Goal: Information Seeking & Learning: Find specific fact

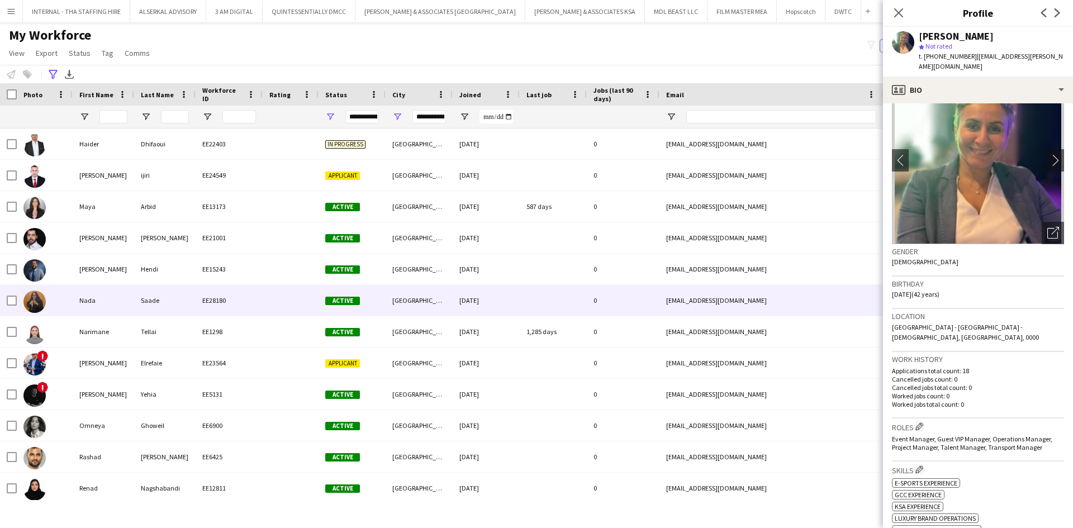
scroll to position [473, 0]
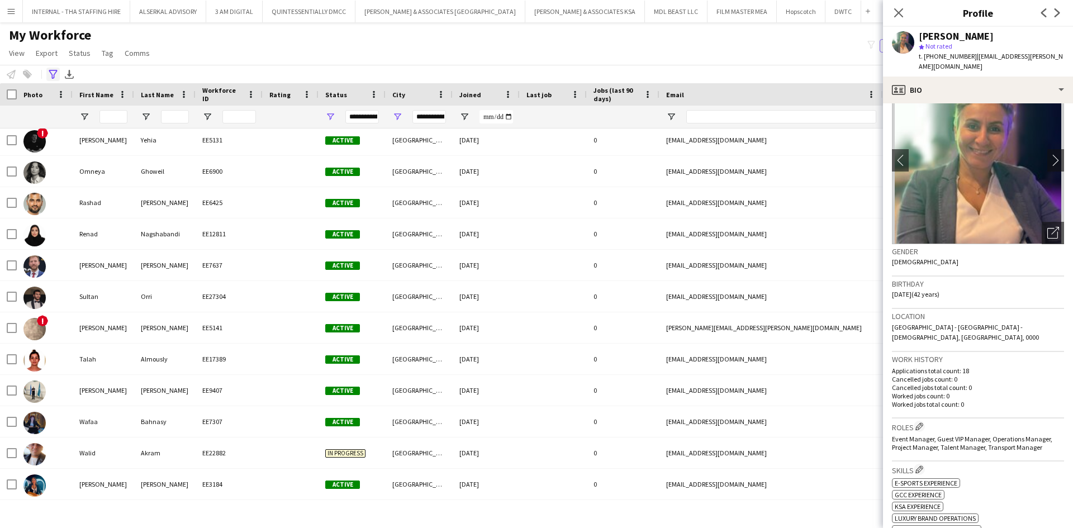
click at [51, 74] on icon at bounding box center [53, 74] width 8 height 9
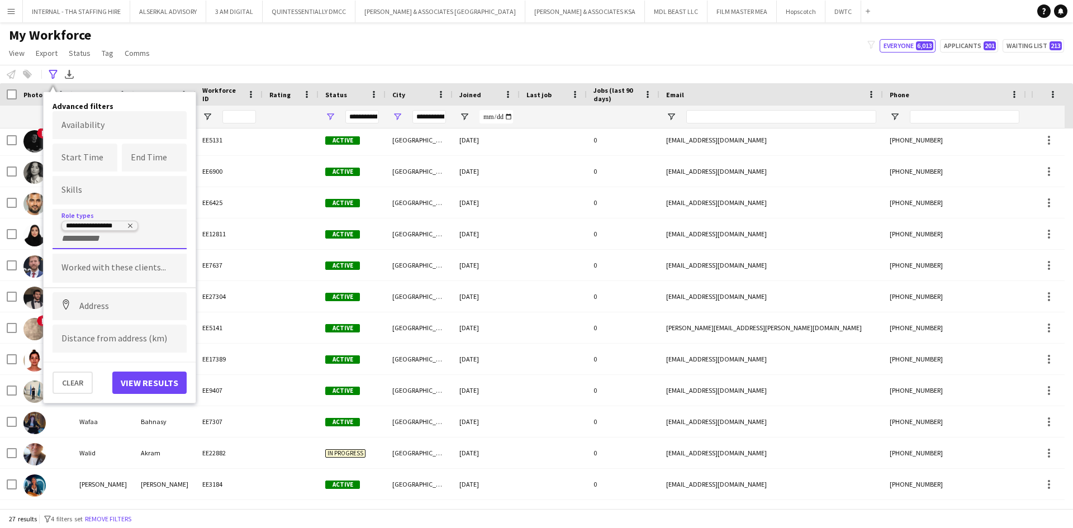
click at [128, 227] on icon "Remove tag" at bounding box center [130, 225] width 7 height 7
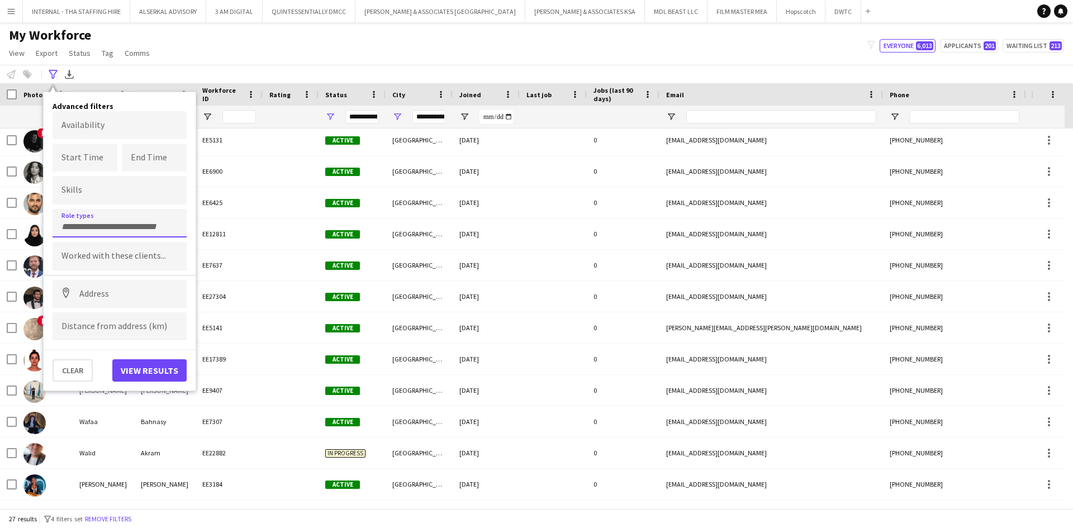
click at [128, 227] on input "Type to search role types..." at bounding box center [119, 227] width 116 height 10
type input "*********"
click at [114, 256] on div "Transport Coordinator" at bounding box center [120, 254] width 134 height 27
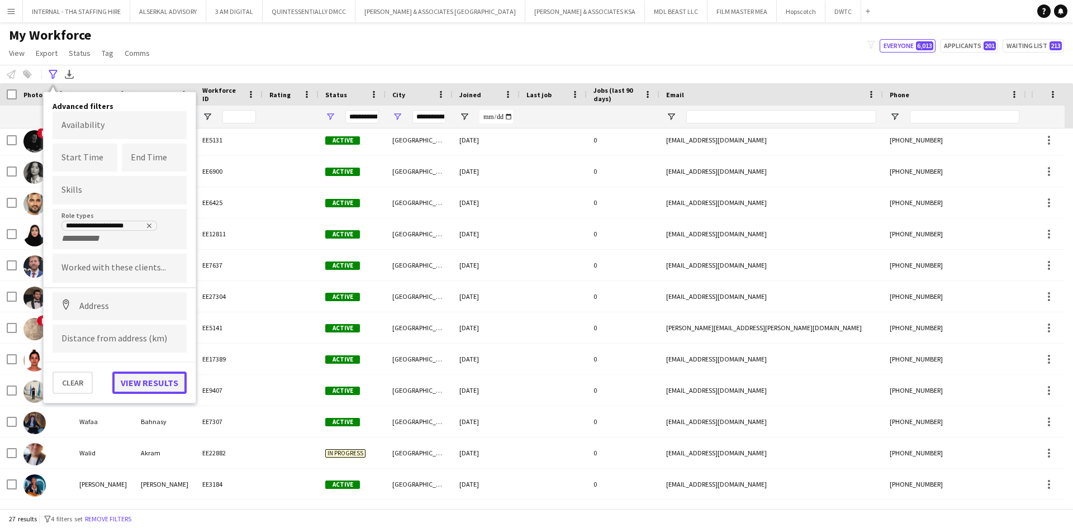
click at [132, 383] on button "View results" at bounding box center [149, 382] width 74 height 22
type input "**********"
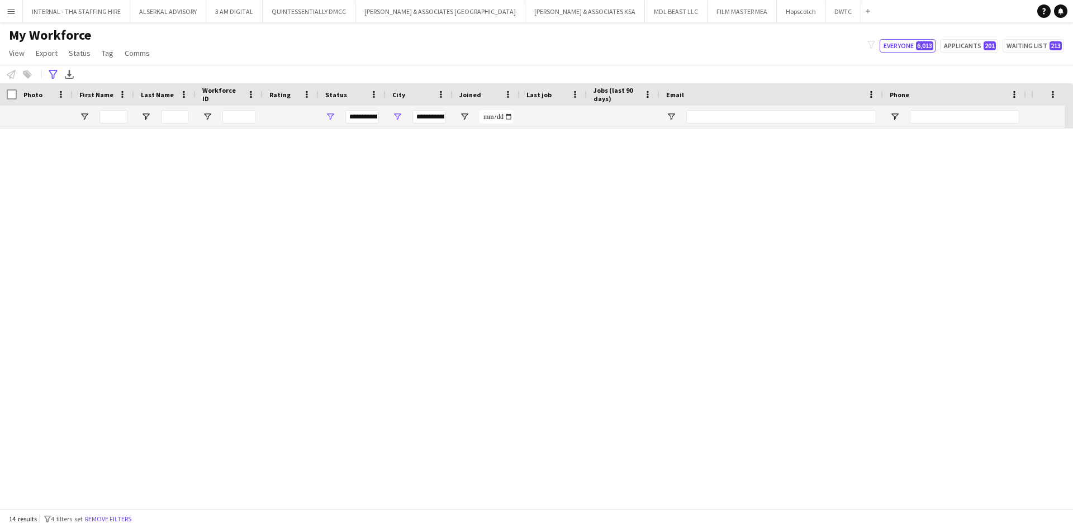
scroll to position [66, 0]
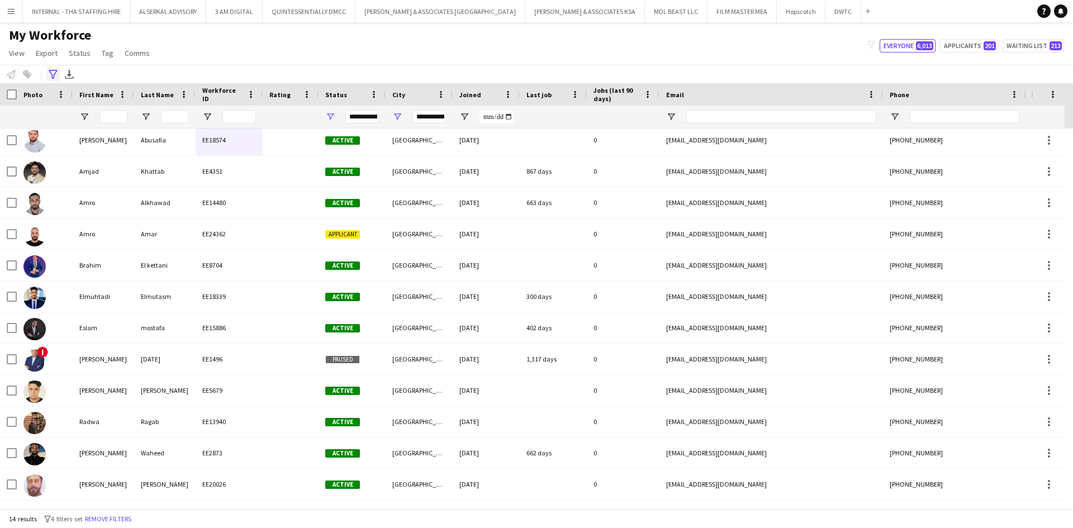
click at [51, 75] on icon "Advanced filters" at bounding box center [53, 74] width 9 height 9
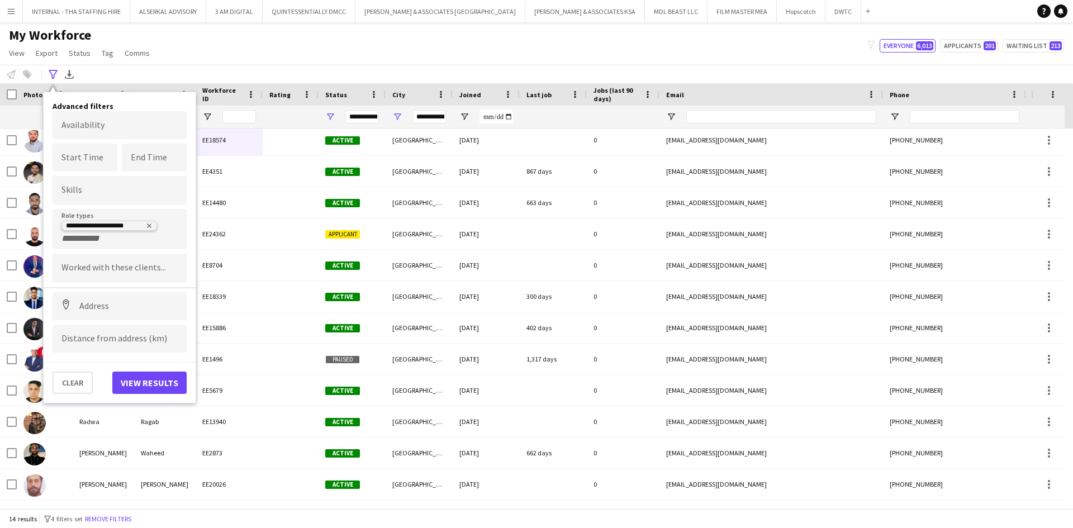
click at [147, 226] on icon "Remove tag" at bounding box center [149, 225] width 7 height 7
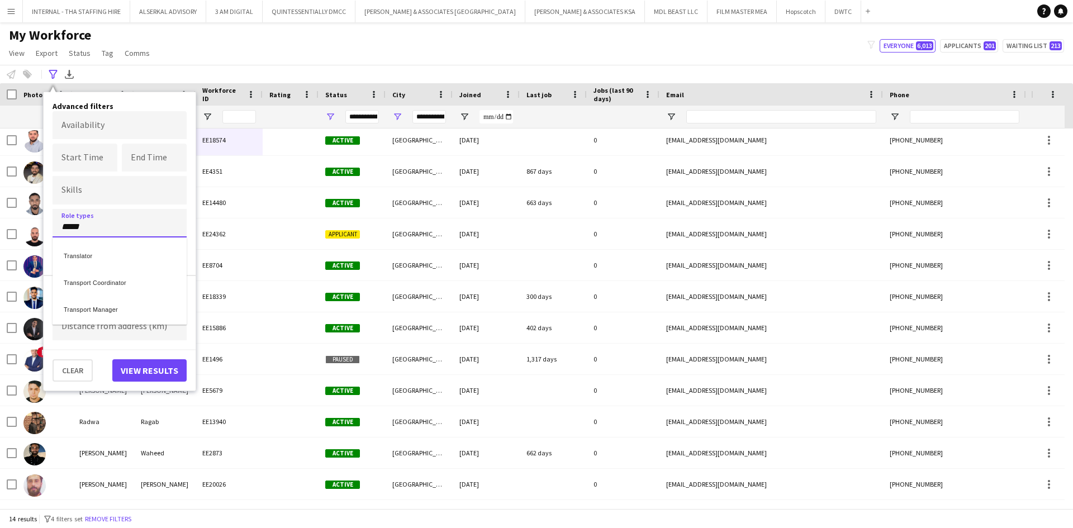
type input "*****"
click at [117, 308] on div "Transport Manager" at bounding box center [120, 307] width 134 height 27
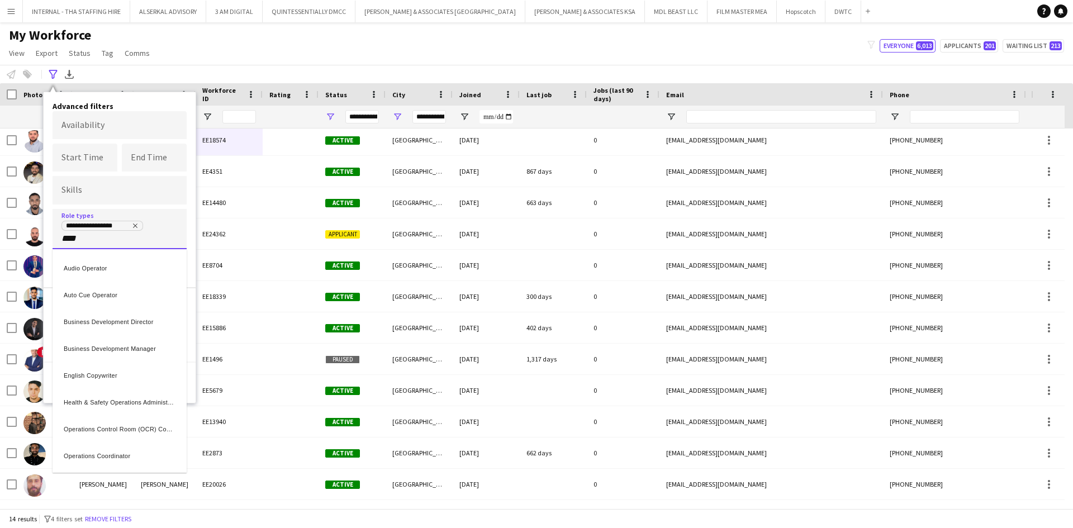
type input "****"
click at [82, 401] on div "Operations Director" at bounding box center [120, 400] width 134 height 27
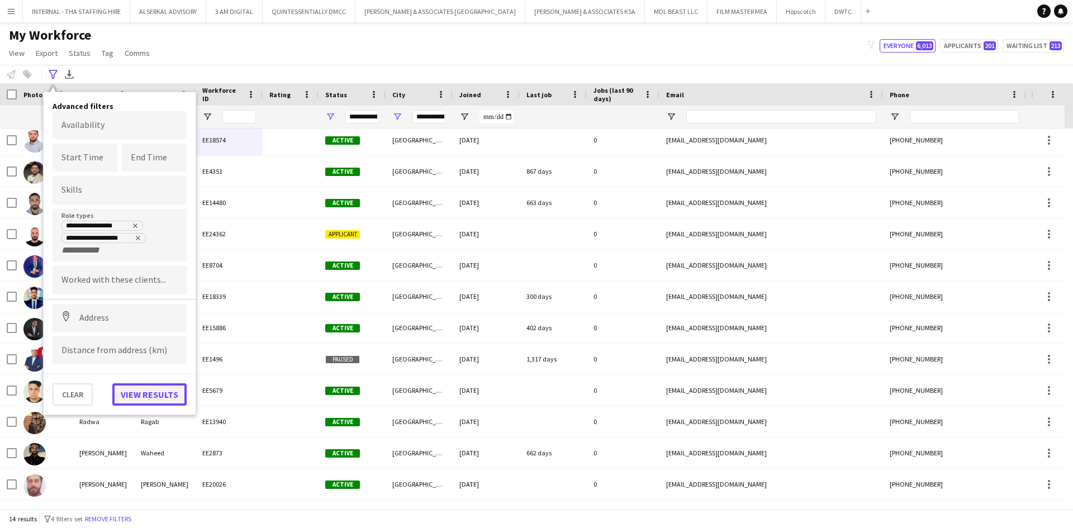
click at [140, 383] on button "View results" at bounding box center [149, 394] width 74 height 22
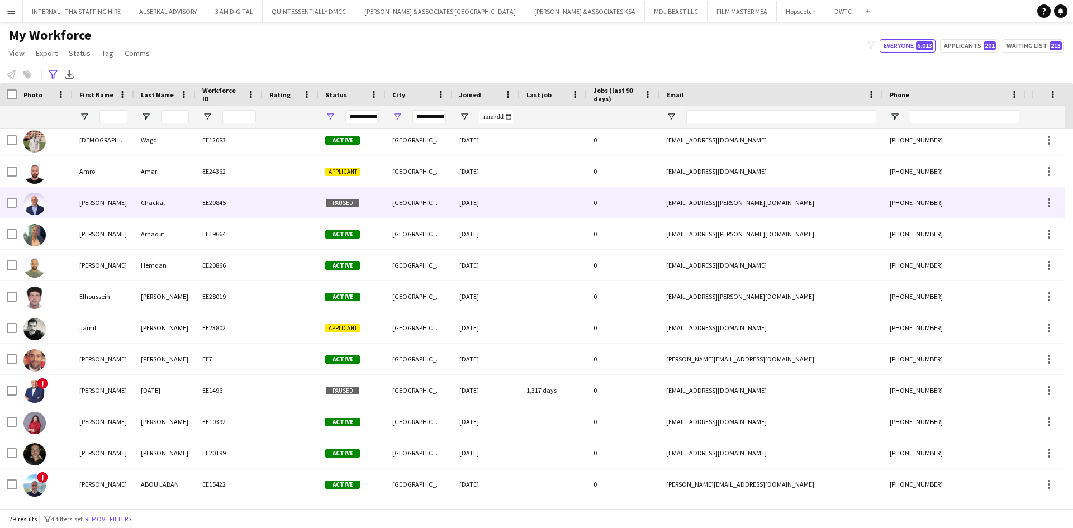
click at [137, 207] on div "Chackal" at bounding box center [164, 202] width 61 height 31
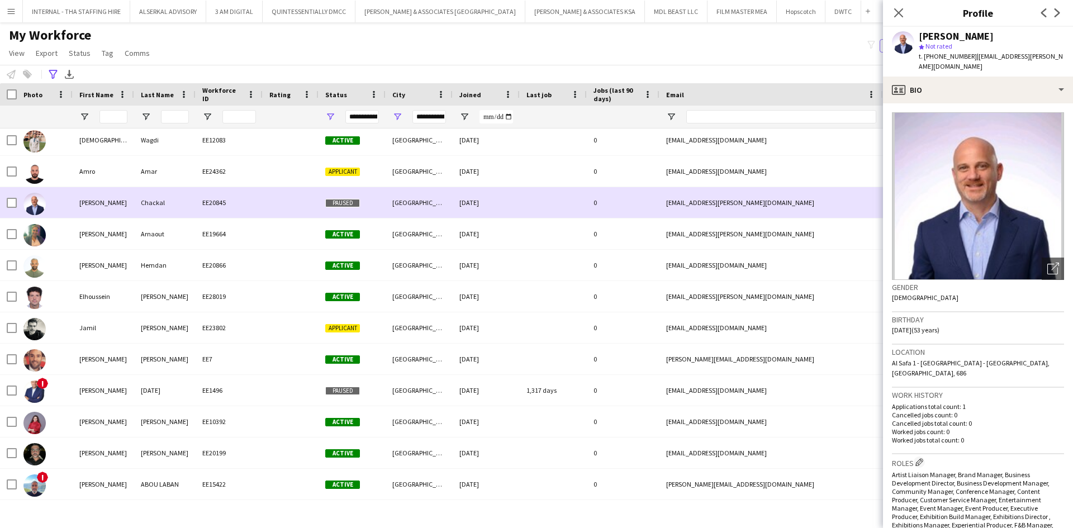
click at [137, 207] on div "Chackal" at bounding box center [164, 202] width 61 height 31
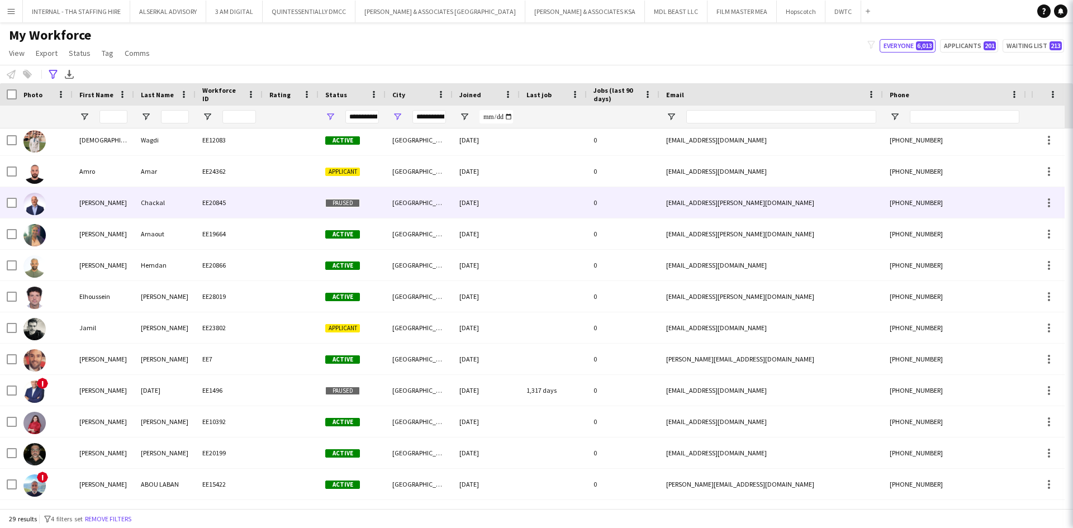
click at [137, 207] on div "Chackal" at bounding box center [164, 202] width 61 height 31
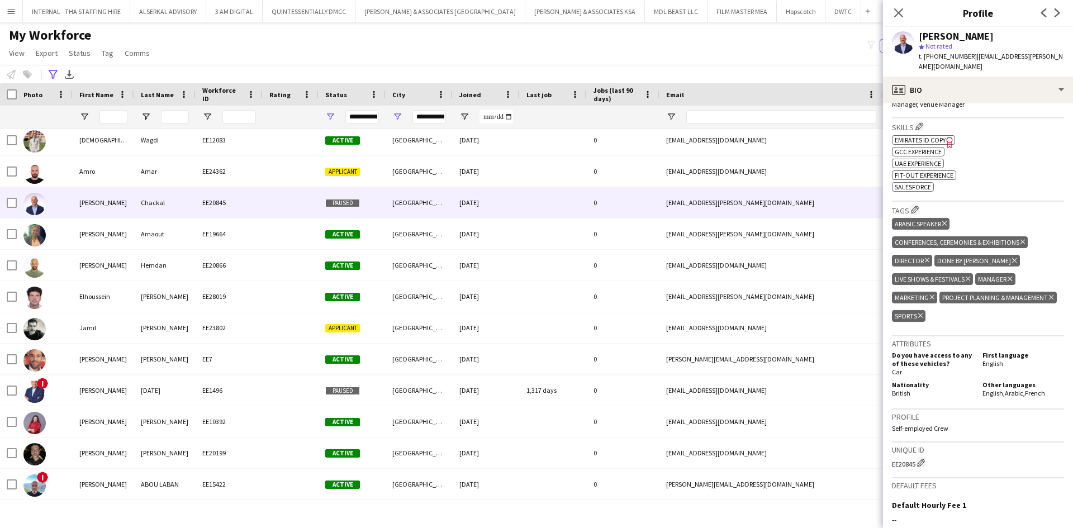
scroll to position [513, 0]
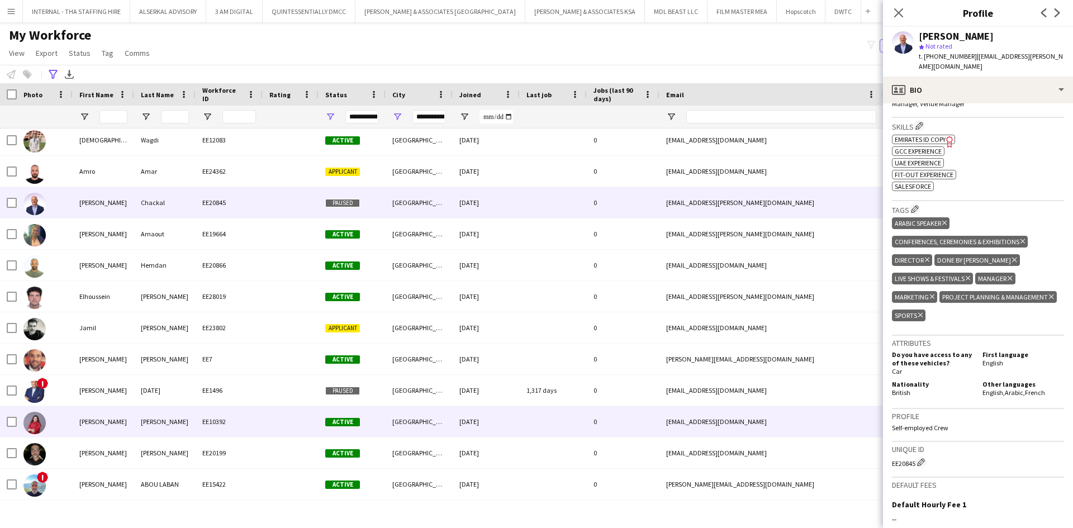
click at [476, 423] on div "[DATE]" at bounding box center [485, 421] width 67 height 31
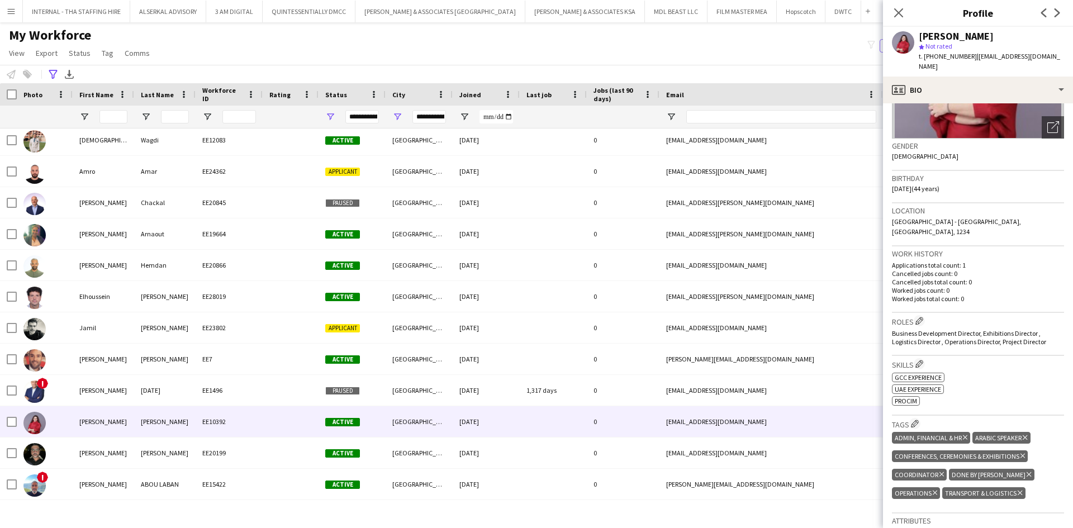
scroll to position [141, 0]
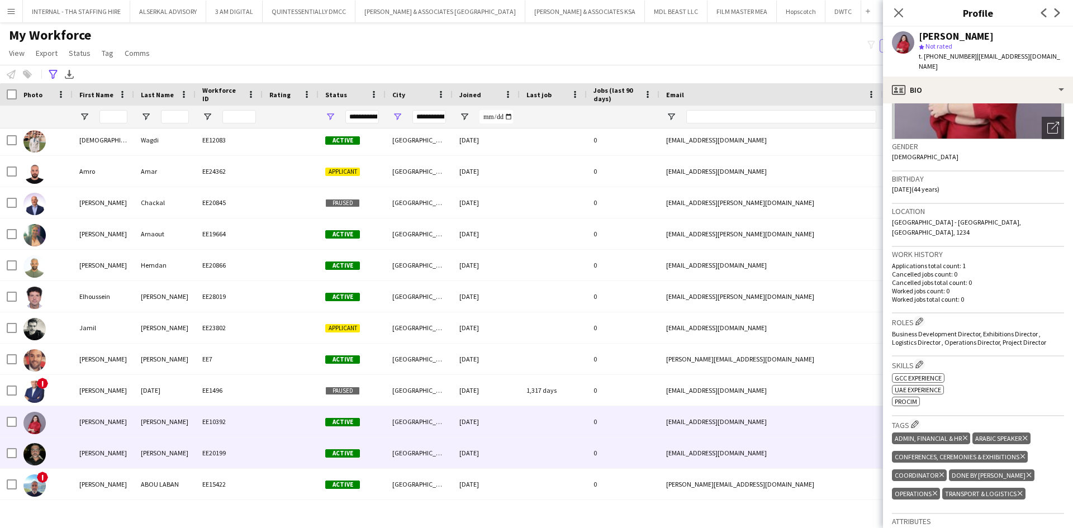
click at [91, 454] on div "[PERSON_NAME]" at bounding box center [103, 452] width 61 height 31
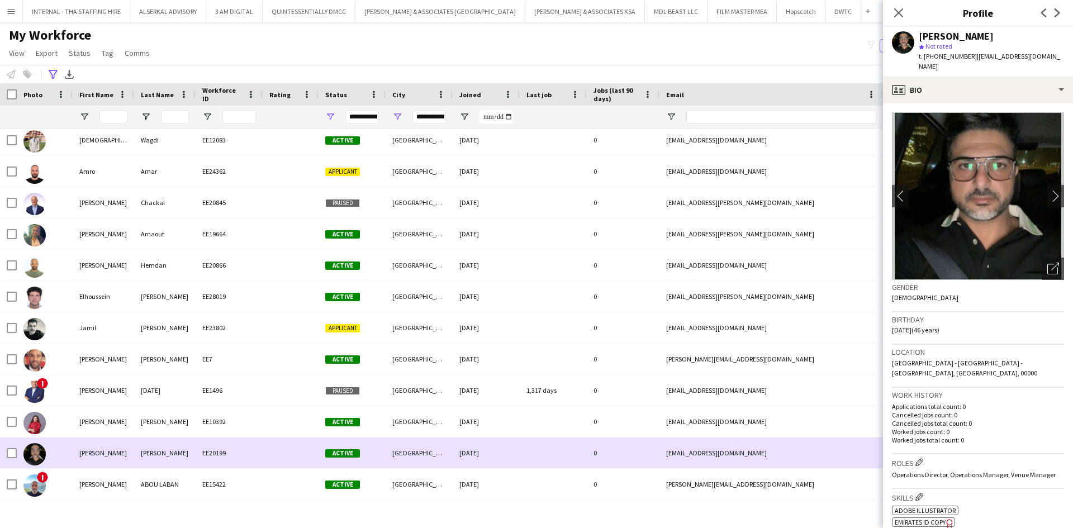
click at [91, 454] on div "[PERSON_NAME]" at bounding box center [103, 452] width 61 height 31
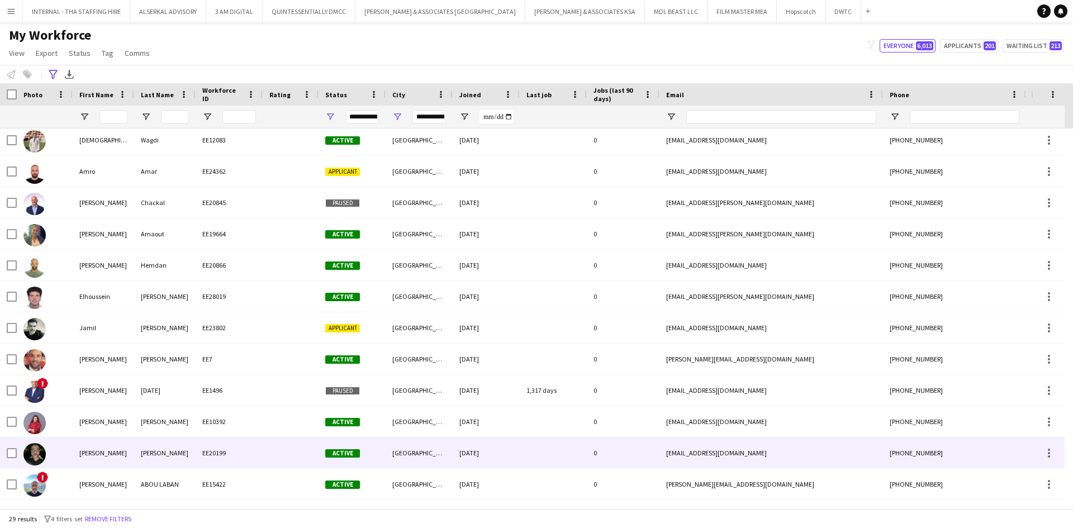
click at [684, 455] on div "[EMAIL_ADDRESS][DOMAIN_NAME]" at bounding box center [770, 452] width 223 height 31
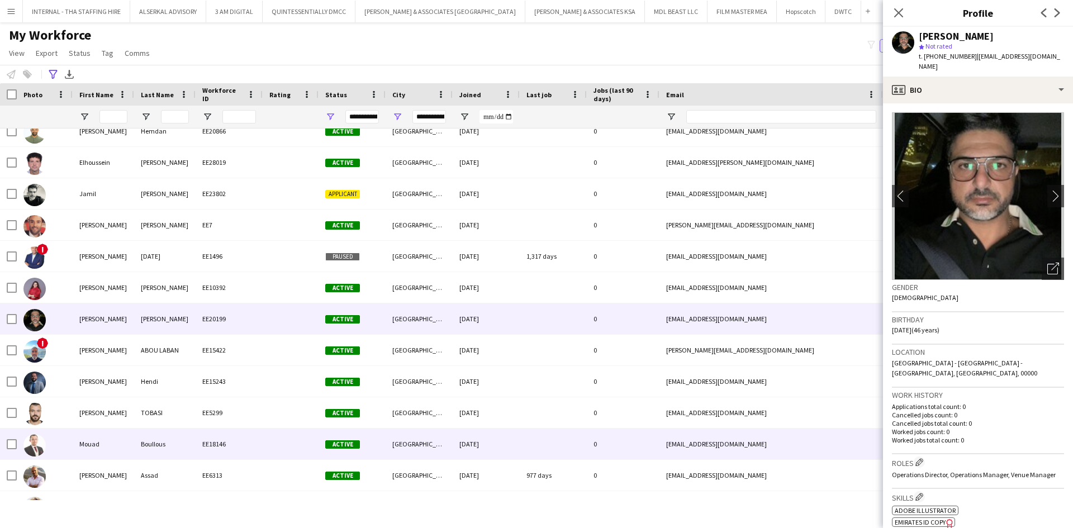
scroll to position [299, 0]
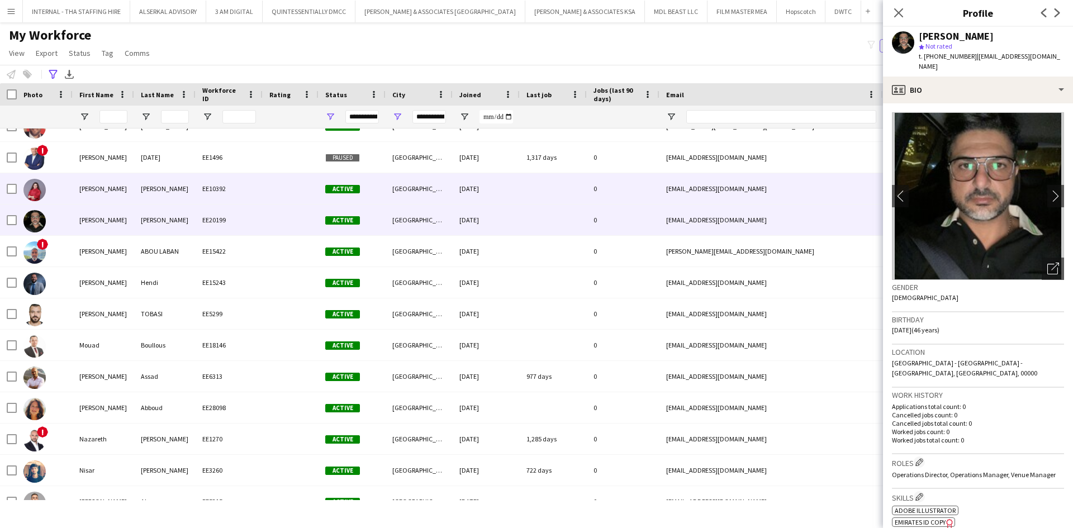
click at [265, 189] on div at bounding box center [291, 188] width 56 height 31
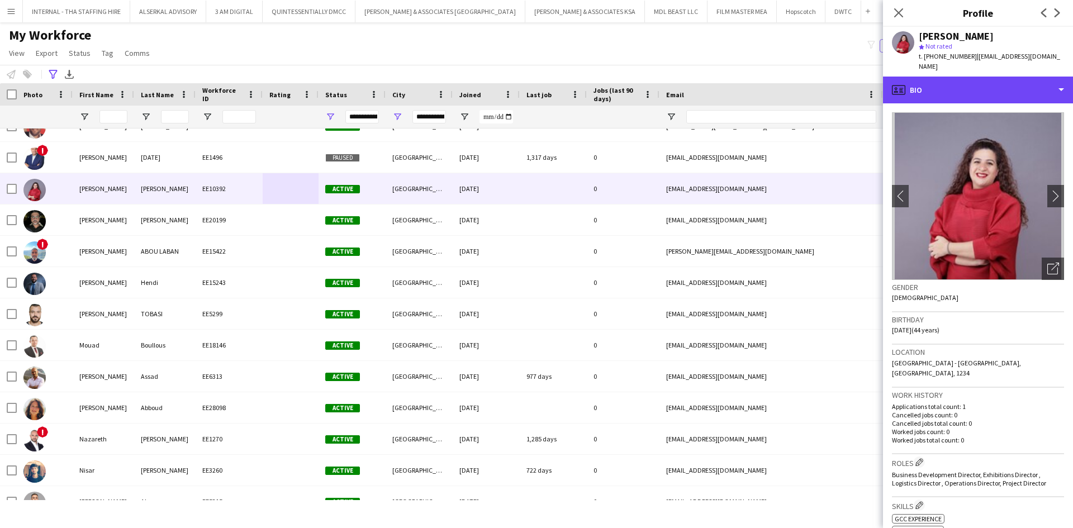
drag, startPoint x: 954, startPoint y: 79, endPoint x: 1041, endPoint y: 227, distance: 171.0
click at [1041, 227] on div "profile Bio Bio Bio Company application Company application About you About you…" at bounding box center [978, 302] width 190 height 451
click at [981, 78] on div "profile Bio" at bounding box center [978, 90] width 190 height 27
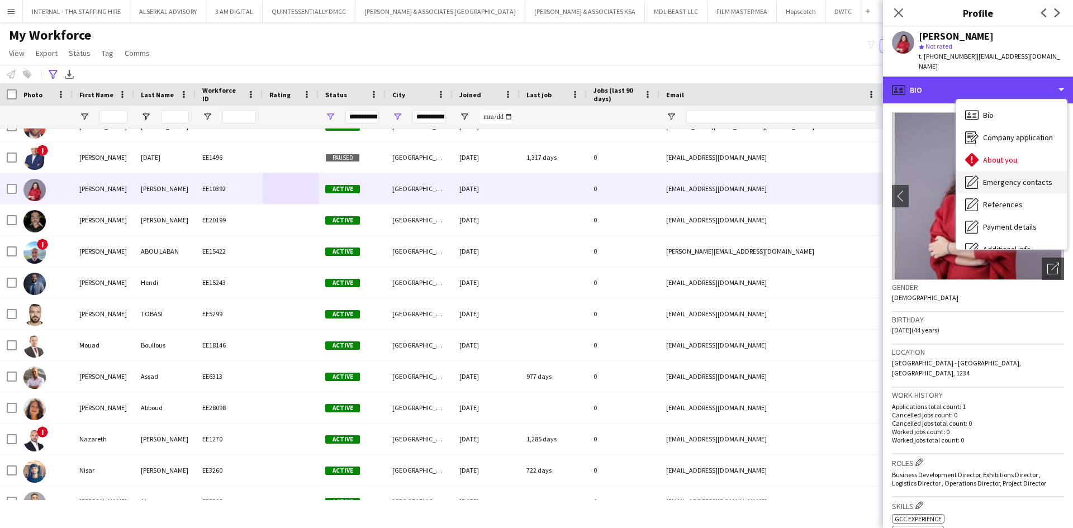
scroll to position [83, 0]
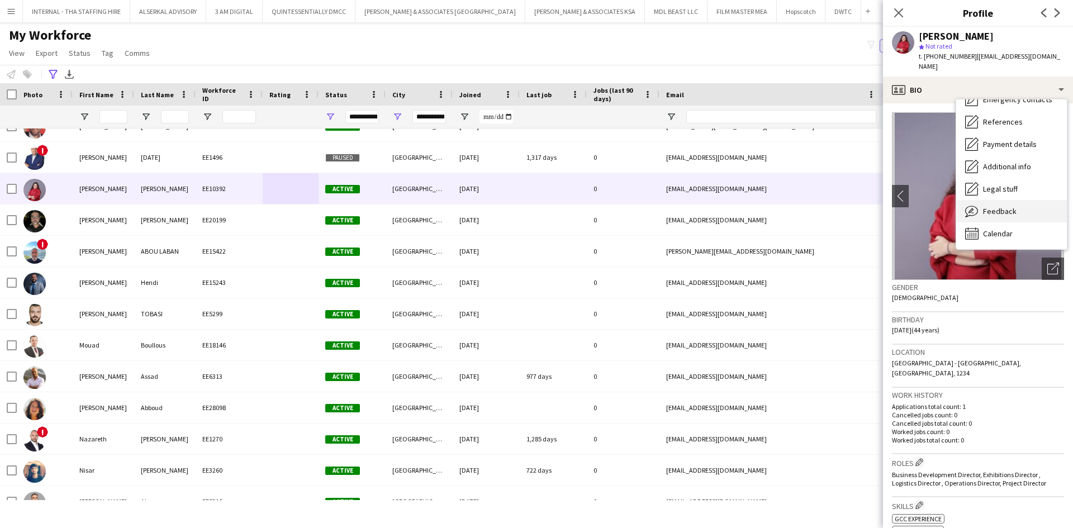
click at [1004, 206] on span "Feedback" at bounding box center [1000, 211] width 34 height 10
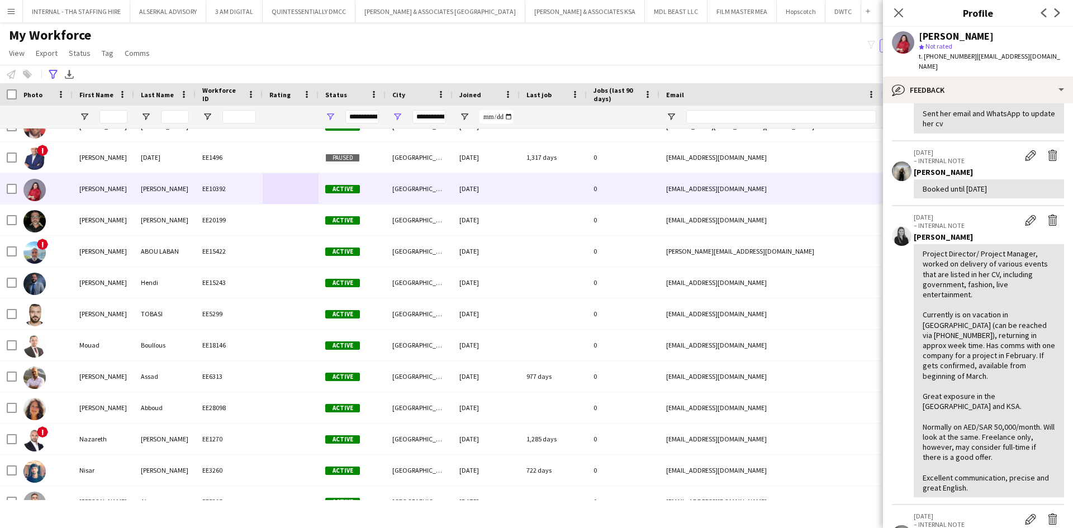
scroll to position [0, 0]
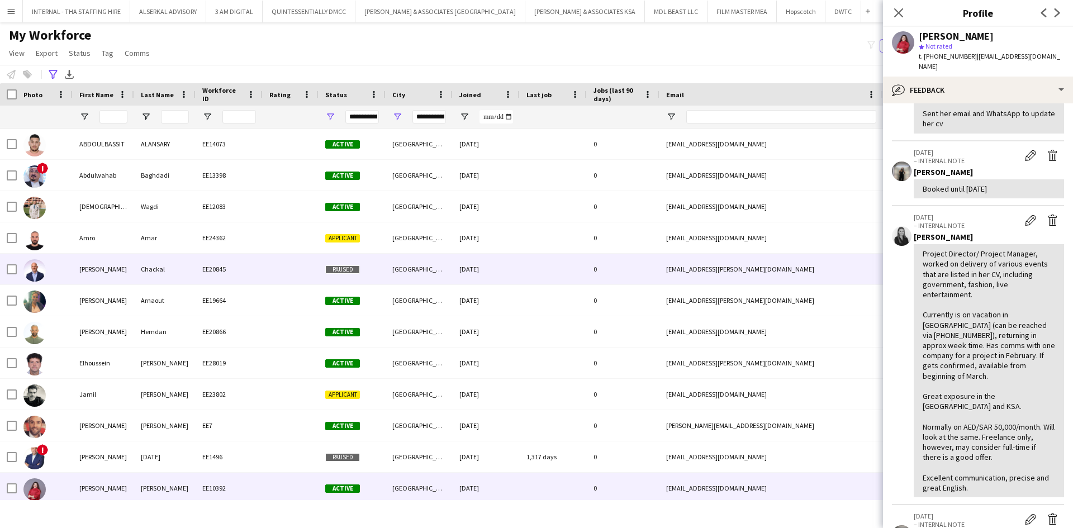
click at [132, 269] on div "[PERSON_NAME]" at bounding box center [103, 269] width 61 height 31
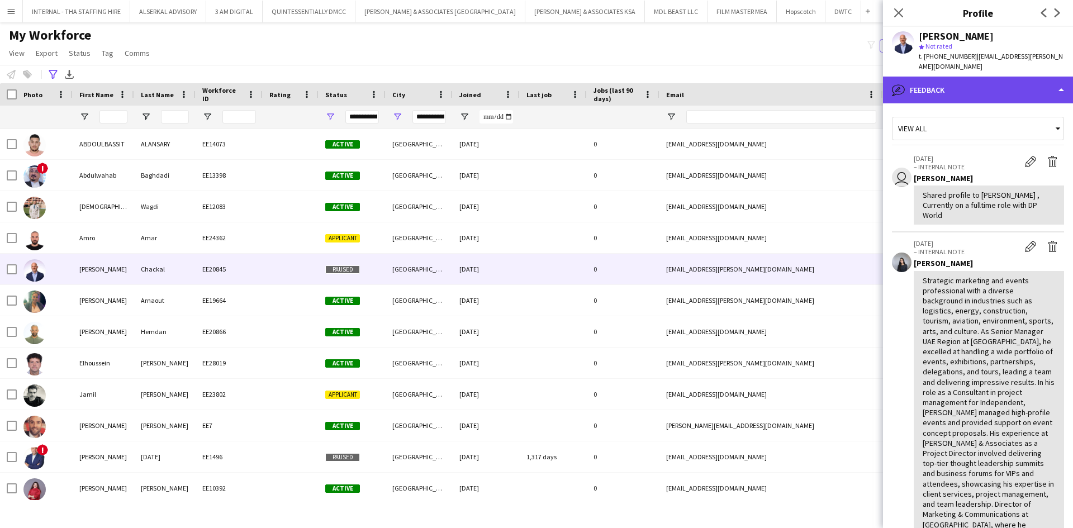
click at [962, 79] on div "bubble-pencil Feedback" at bounding box center [978, 90] width 190 height 27
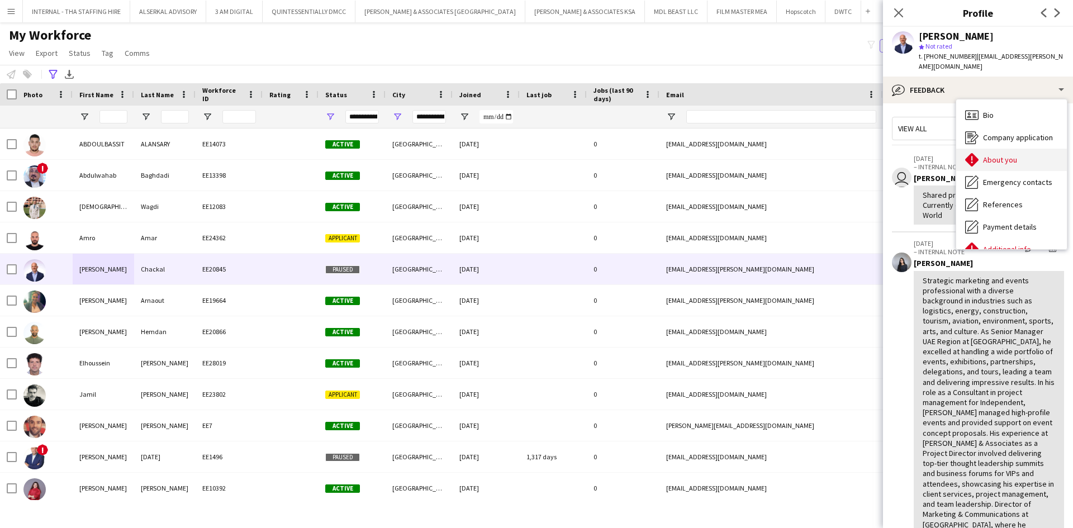
click at [1006, 155] on span "About you" at bounding box center [1000, 160] width 34 height 10
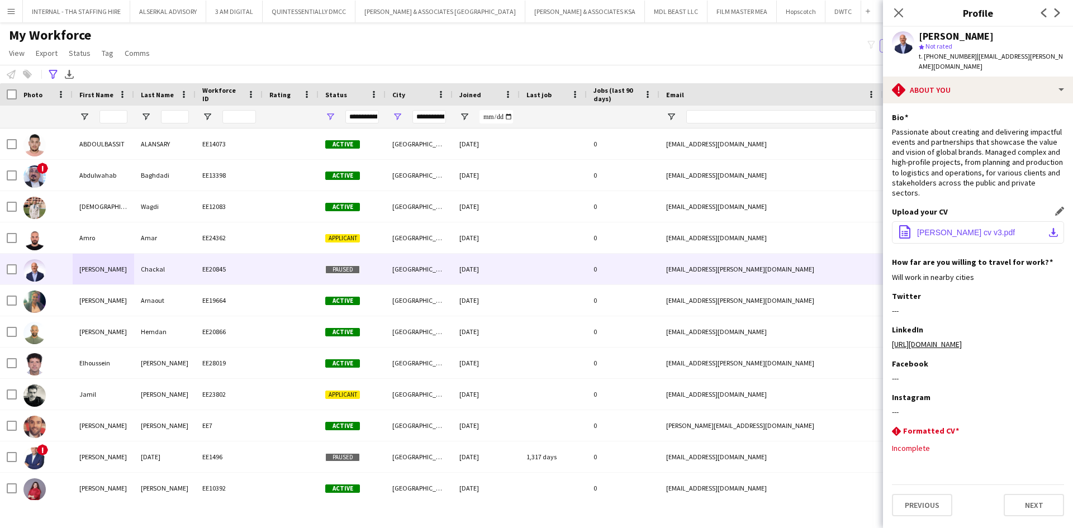
click at [958, 228] on span "[PERSON_NAME] cv v3.pdf" at bounding box center [966, 232] width 98 height 9
